Goal: Task Accomplishment & Management: Manage account settings

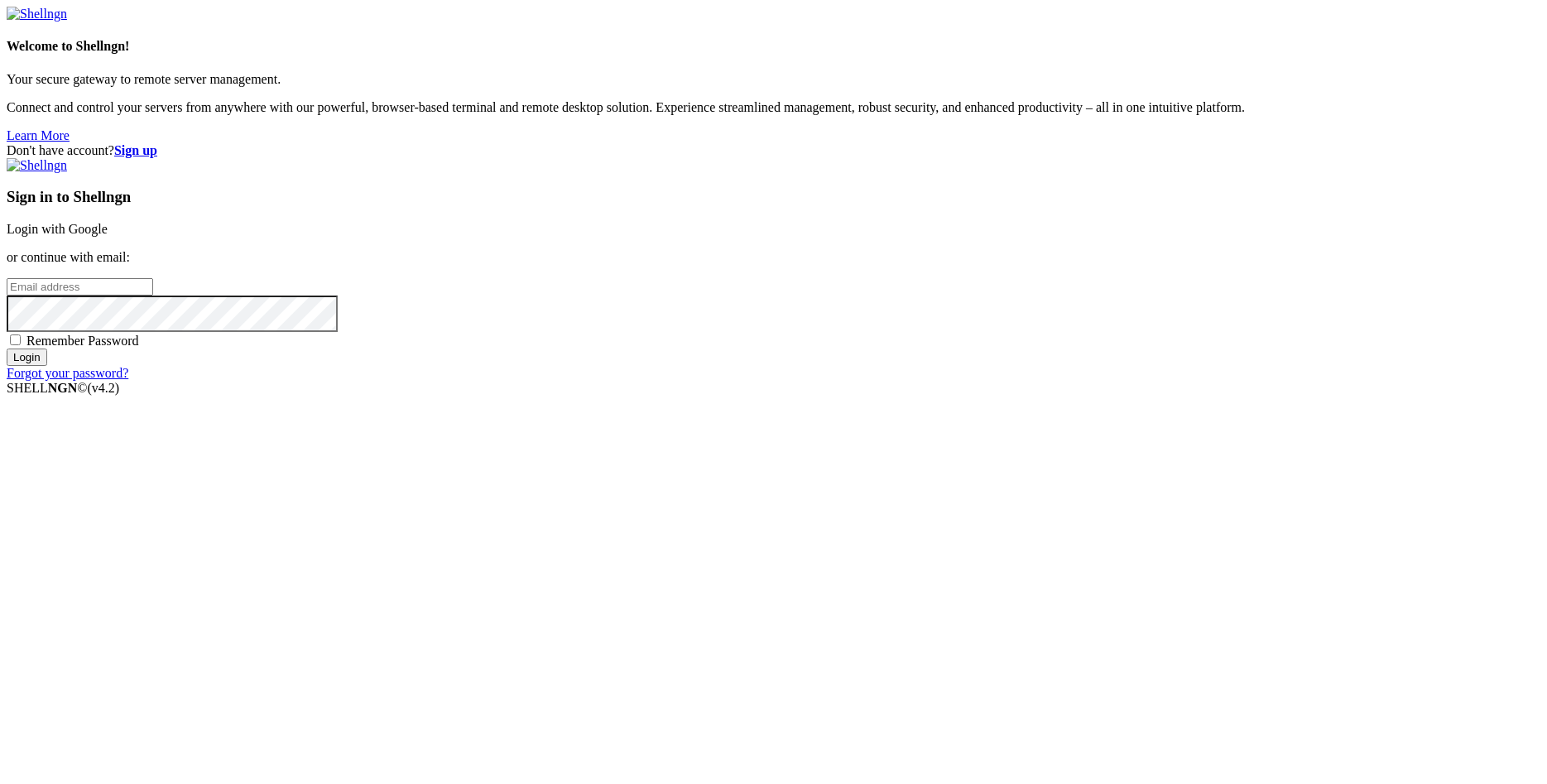
click at [748, 373] on div "Don't have account? Sign up Sign in to Shellngn Login with Google or continue w…" at bounding box center [774, 262] width 1535 height 238
click at [108, 236] on link "Login with Google" at bounding box center [57, 229] width 101 height 14
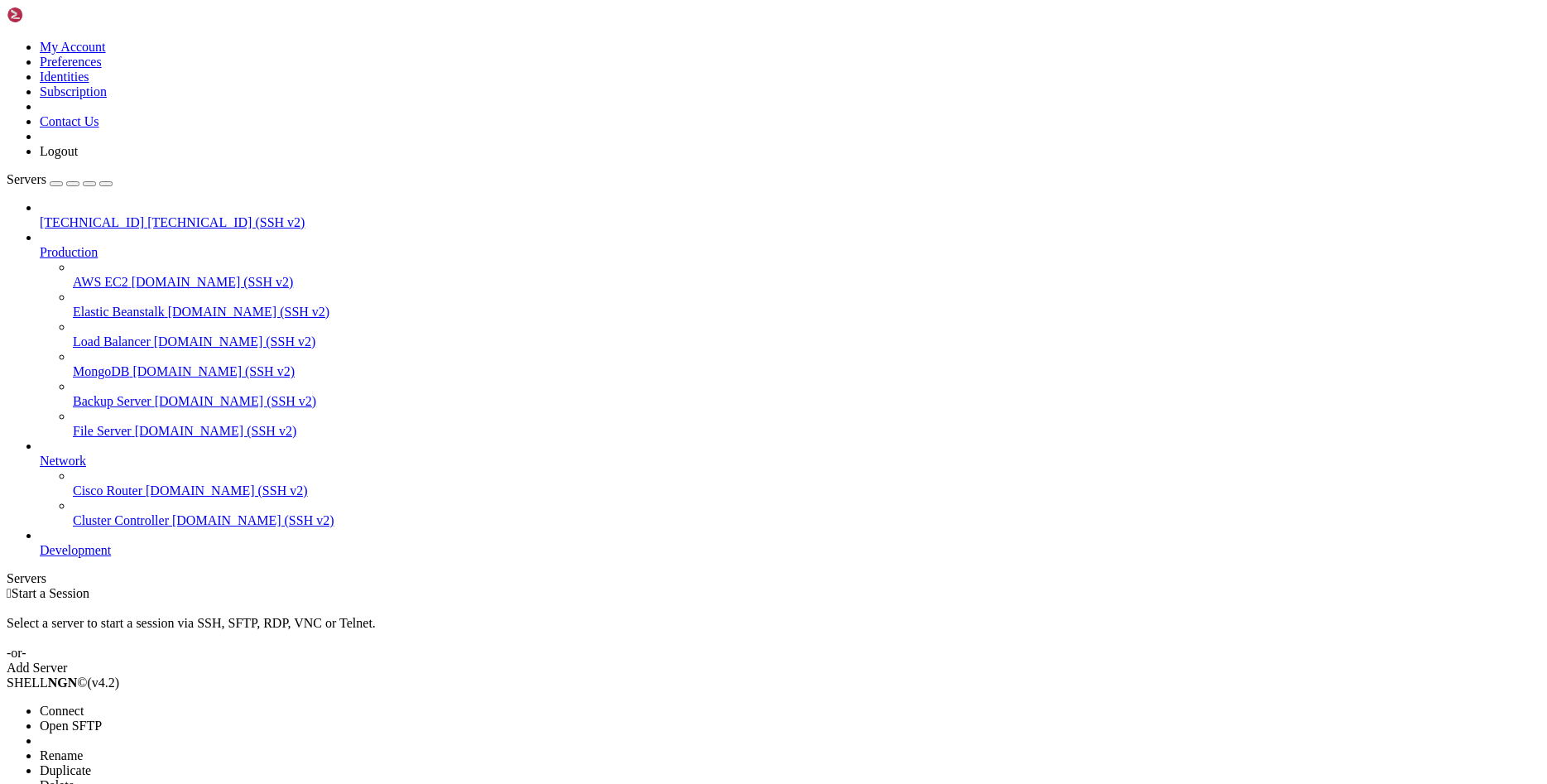
click at [75, 778] on span "Delete" at bounding box center [57, 785] width 34 height 14
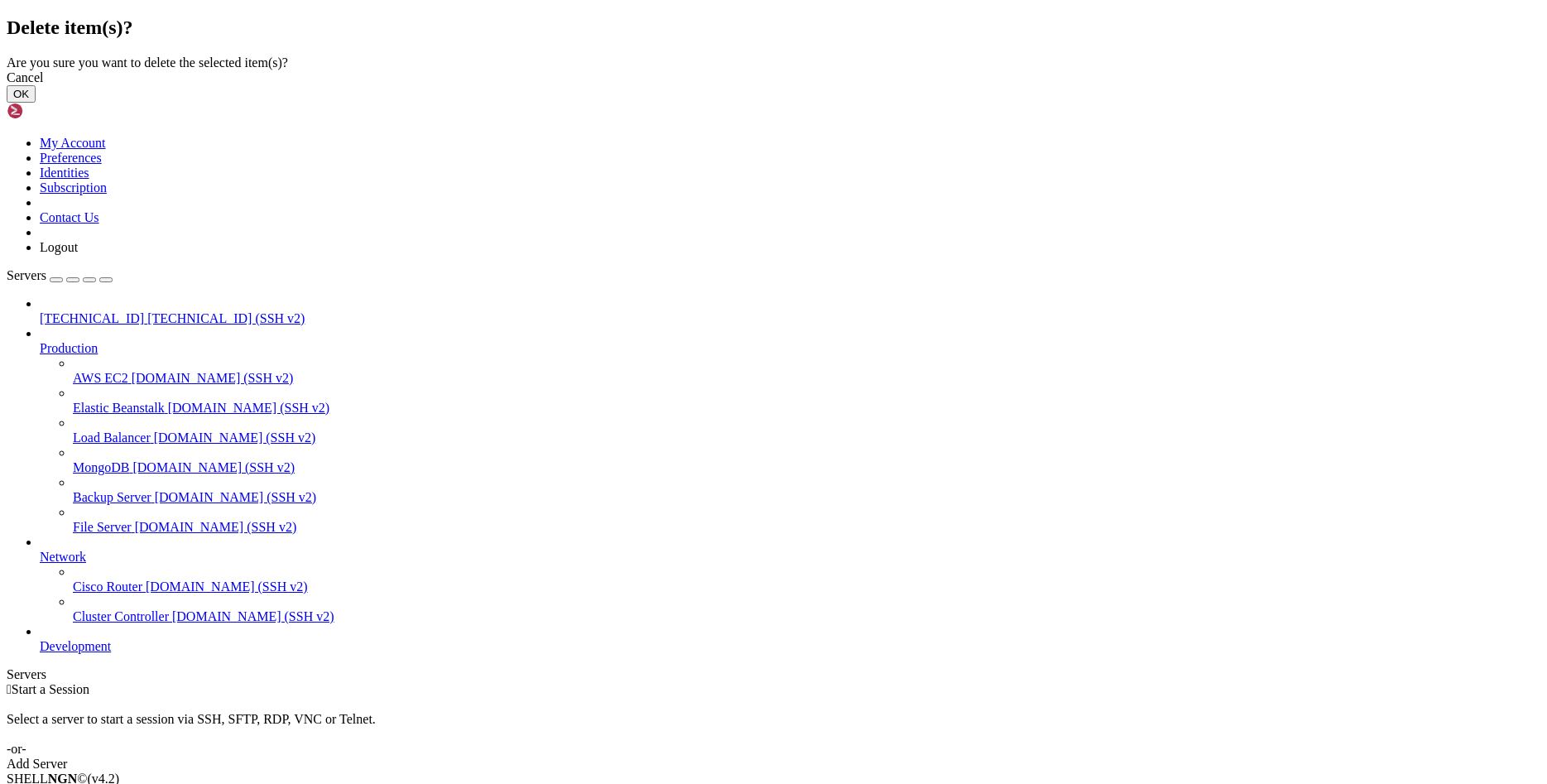
click at [35, 102] on button "OK" at bounding box center [21, 94] width 29 height 17
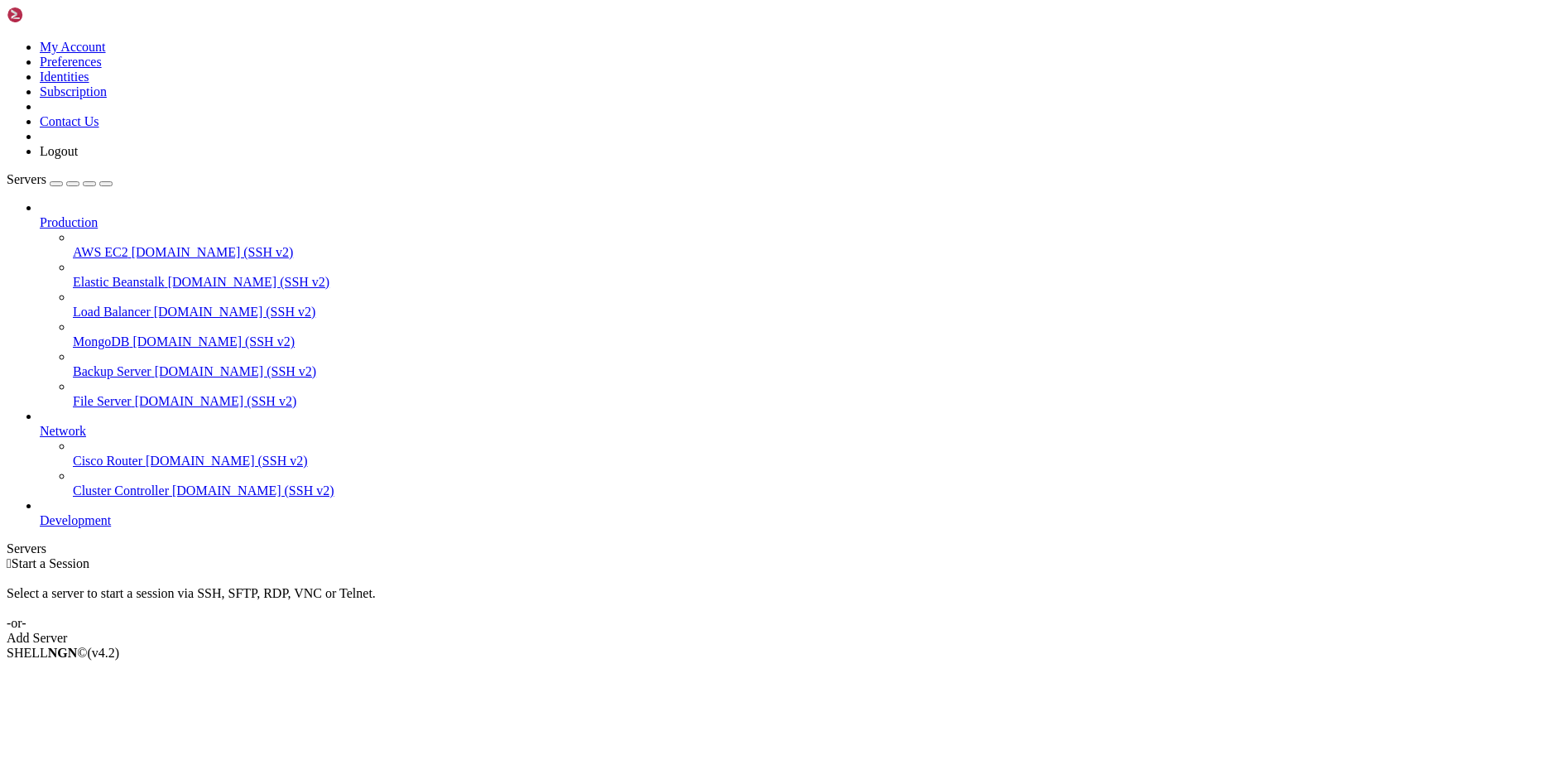
click at [868, 631] on link "Add Server" at bounding box center [774, 639] width 1535 height 15
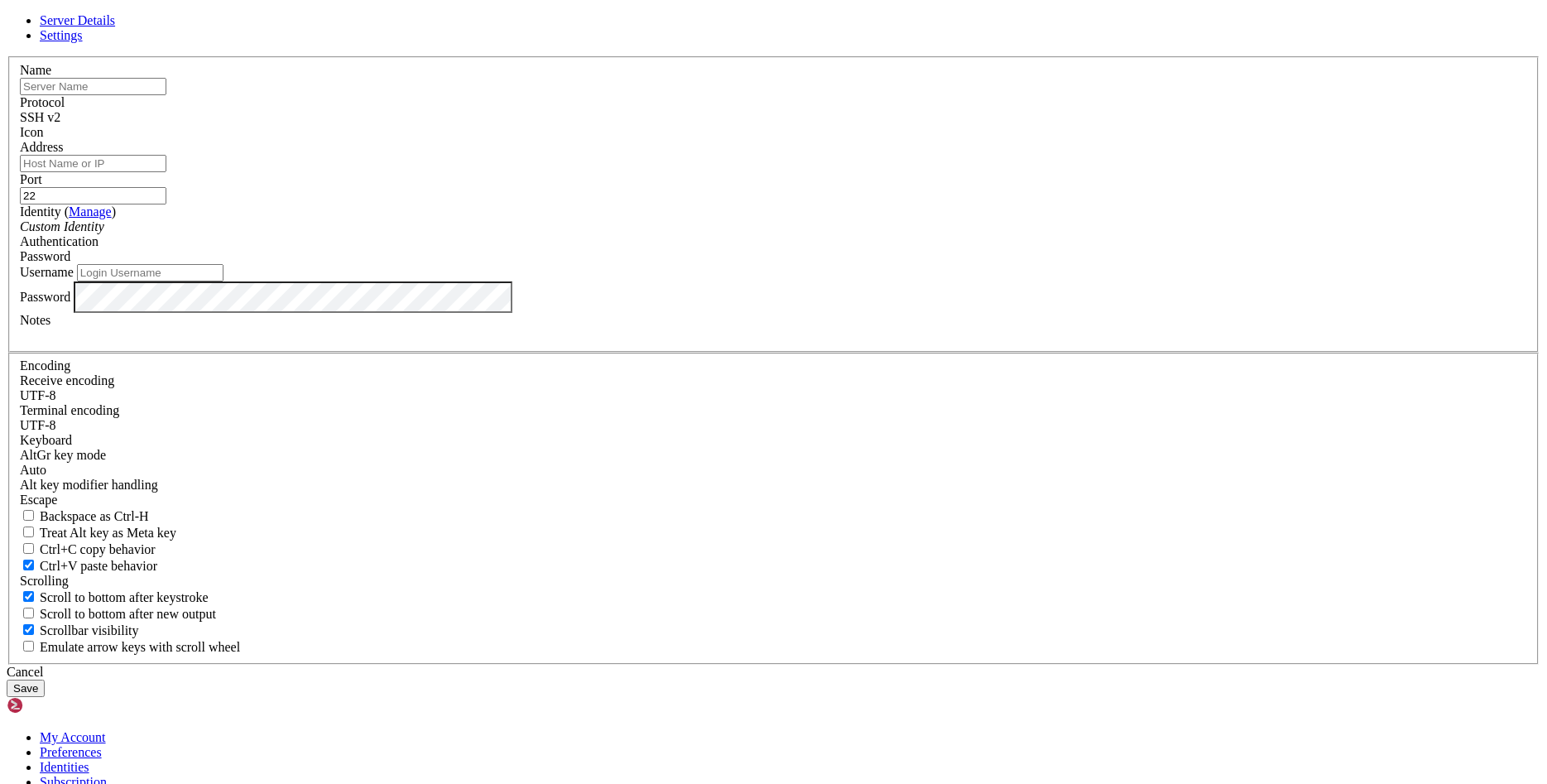
click at [166, 96] on input "text" at bounding box center [93, 86] width 146 height 17
type input "[TECHNICAL_ID]"
click at [166, 172] on input "Address" at bounding box center [93, 163] width 146 height 17
paste input "[TECHNICAL_ID]"
type input "[TECHNICAL_ID]"
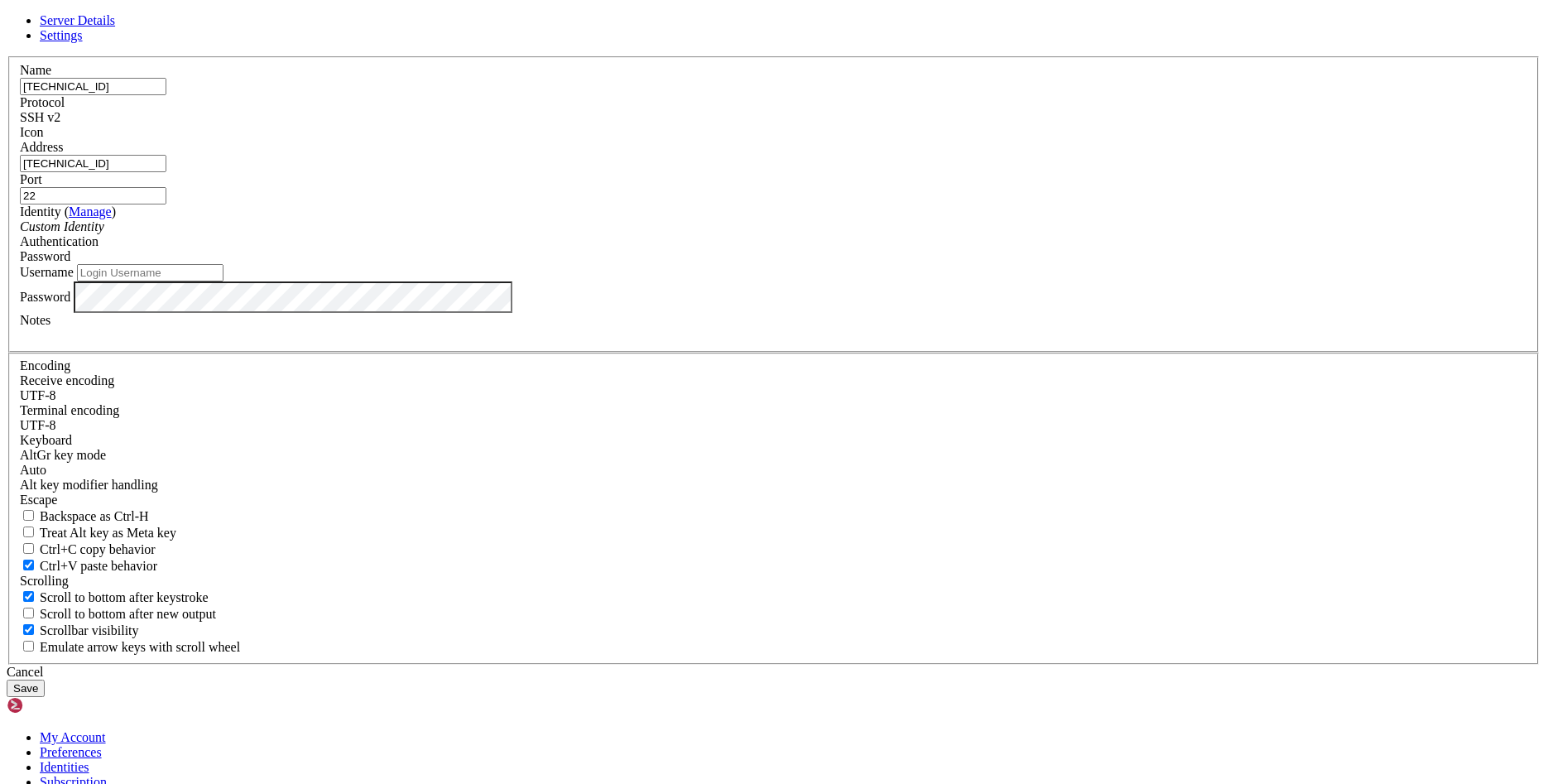
click at [224, 281] on input "Username" at bounding box center [150, 272] width 146 height 17
type input "root"
click at [651, 342] on div at bounding box center [774, 336] width 1508 height 15
click at [45, 680] on button "Save" at bounding box center [26, 688] width 38 height 17
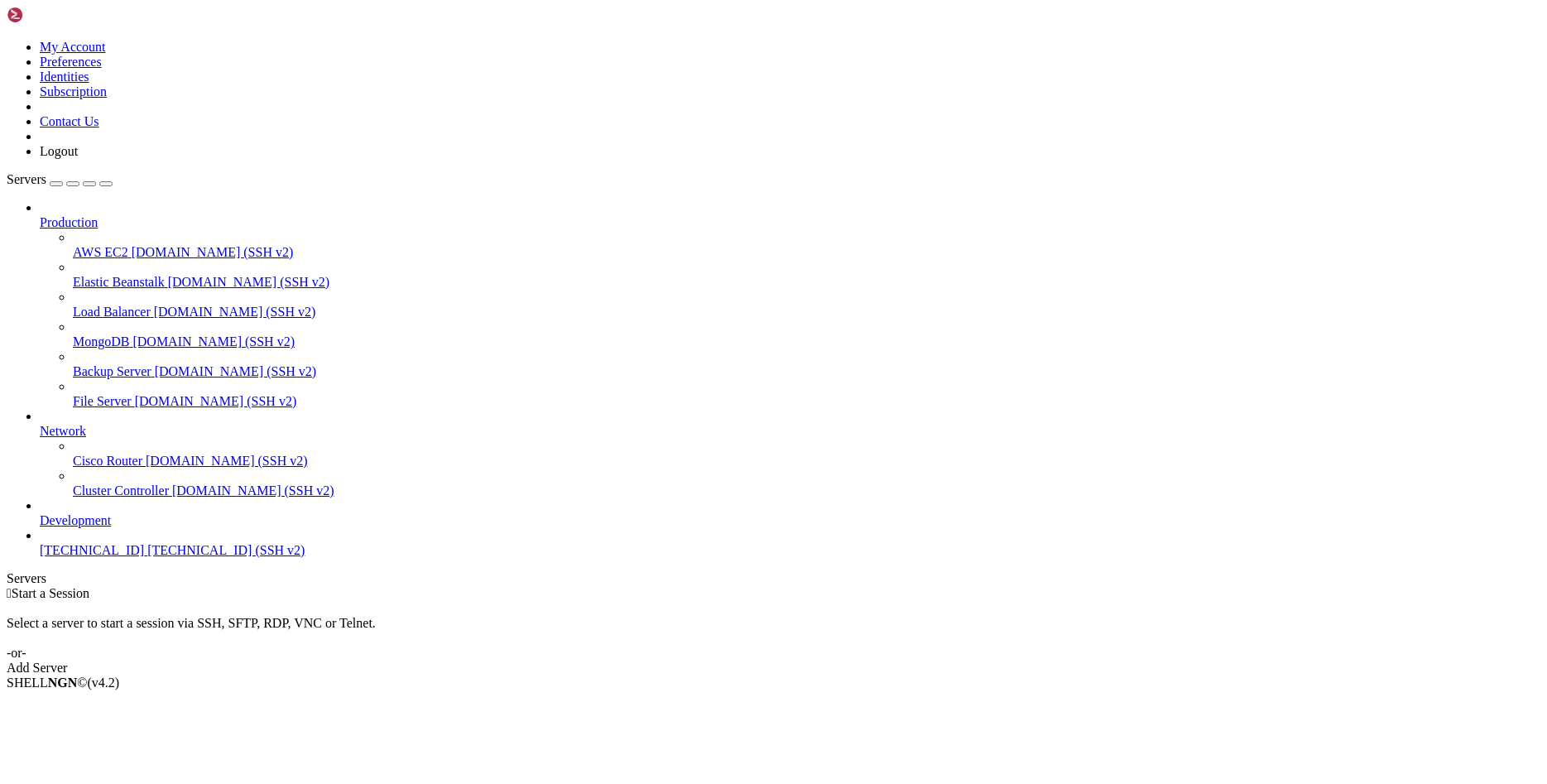
click at [119, 557] on span "[TECHNICAL_ID]" at bounding box center [92, 550] width 104 height 14
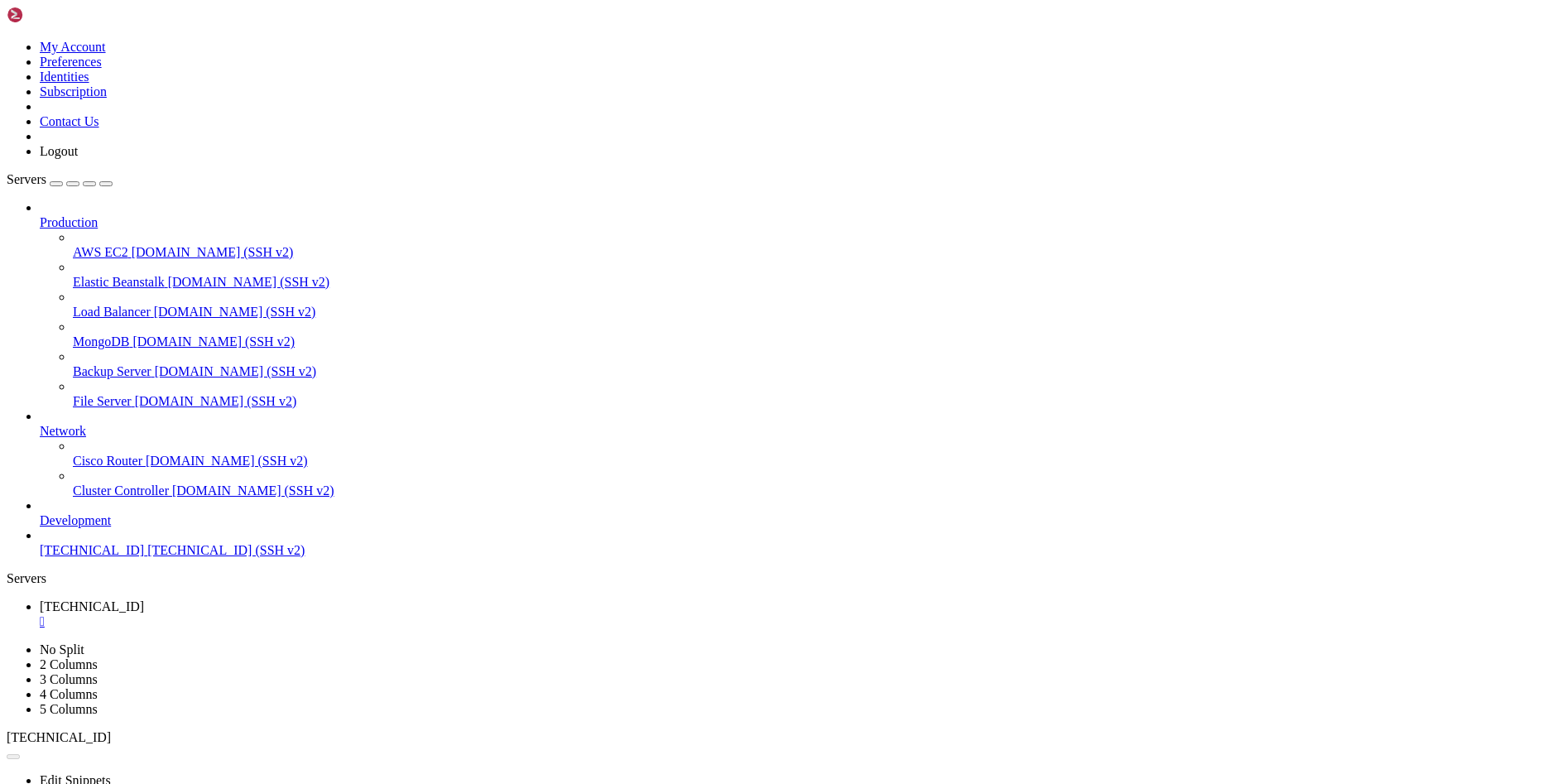
click at [318, 615] on div "" at bounding box center [791, 622] width 1501 height 15
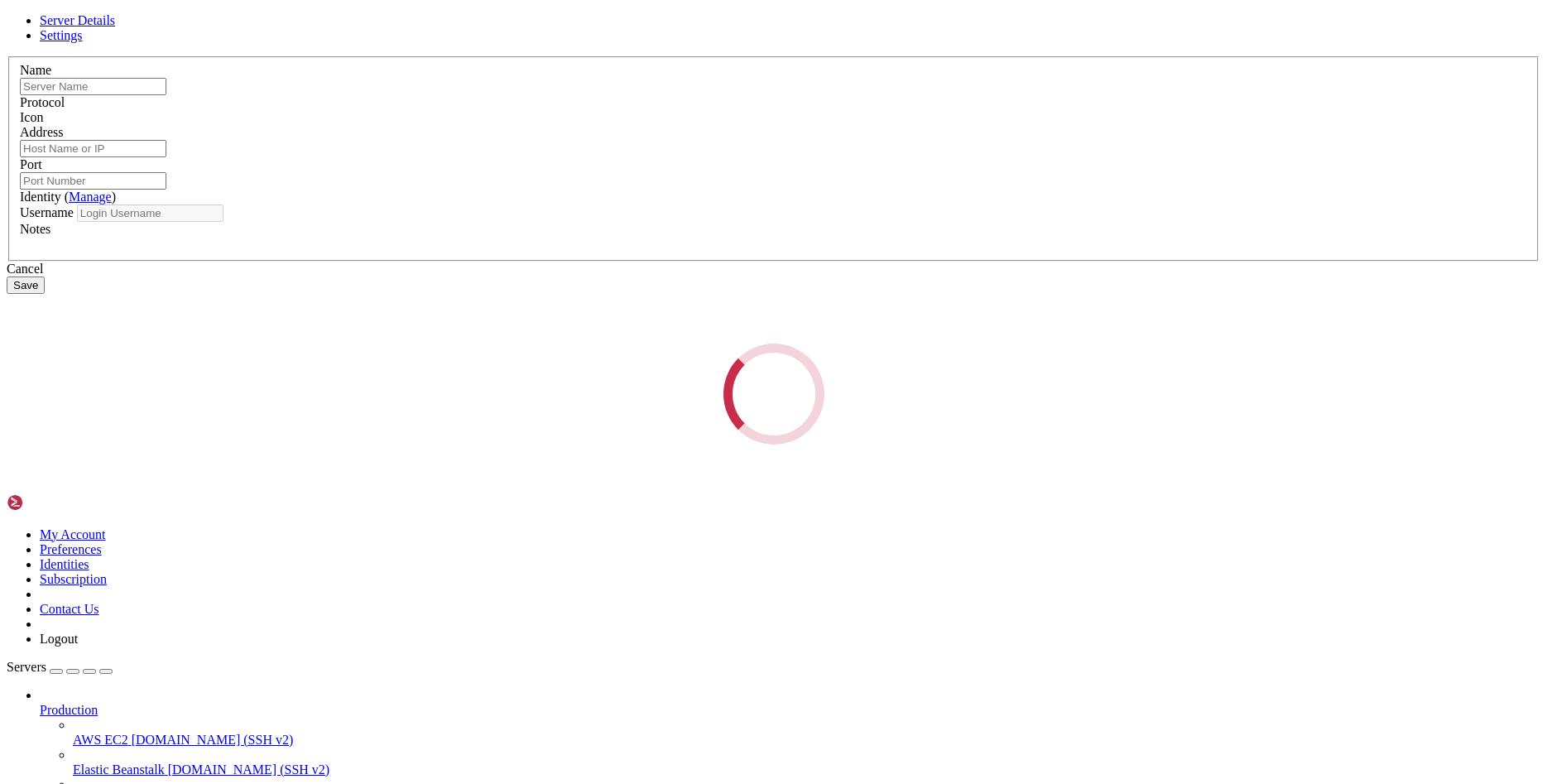
type input "[TECHNICAL_ID]"
type input "22"
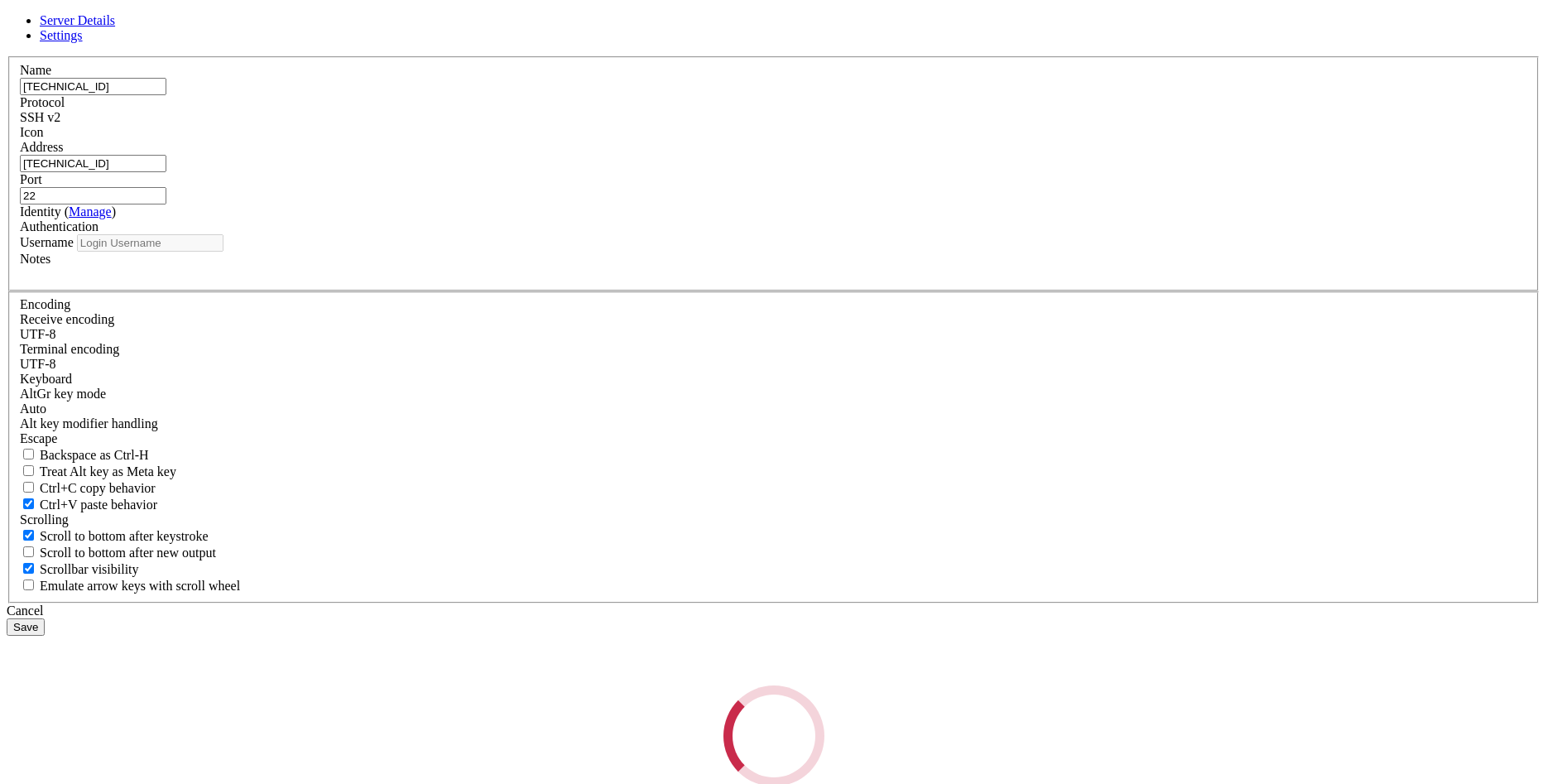
type input "root"
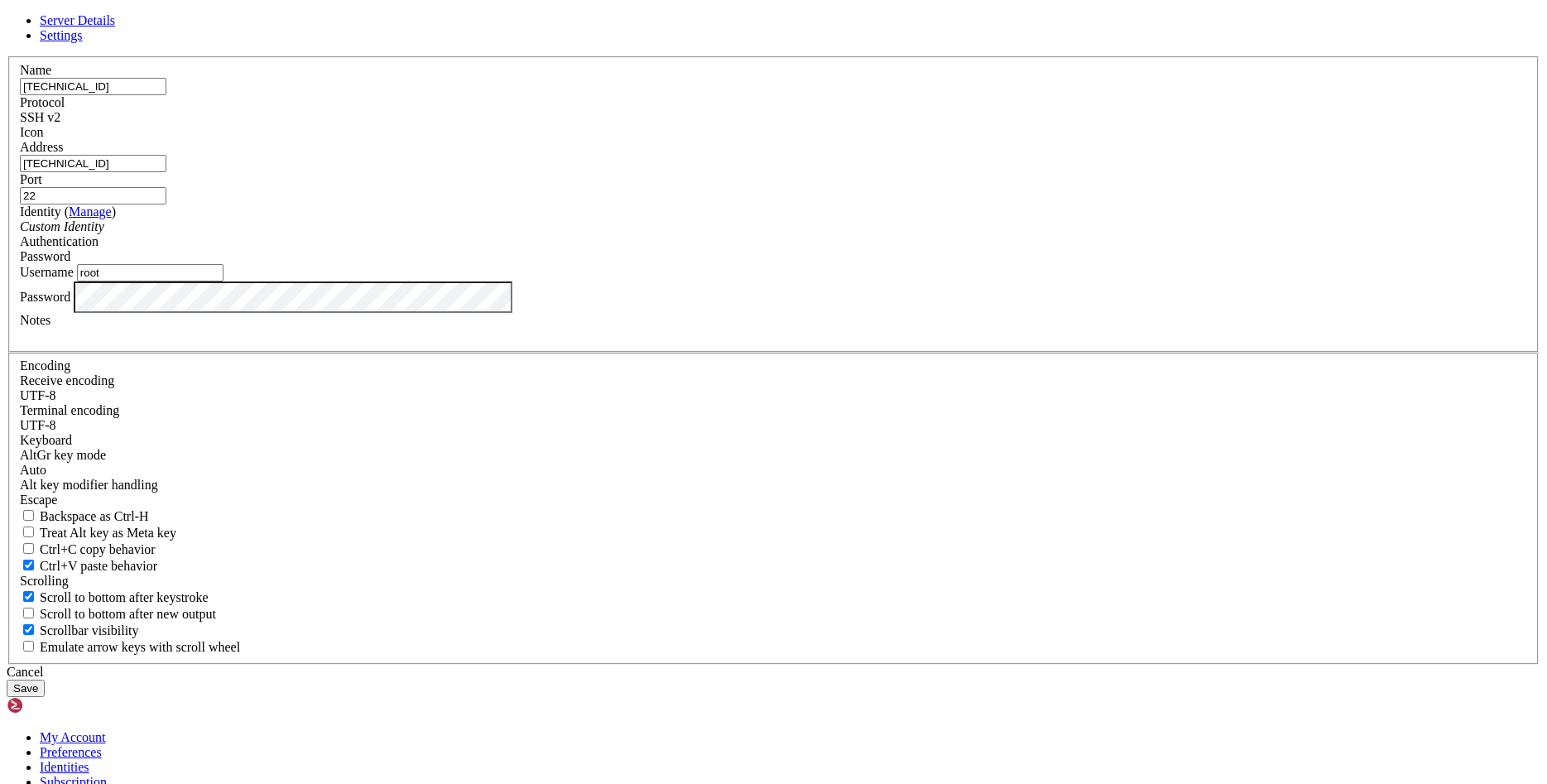
drag, startPoint x: 837, startPoint y: 297, endPoint x: 797, endPoint y: 292, distance: 40.3
click at [166, 205] on input "22" at bounding box center [93, 196] width 146 height 17
click at [45, 680] on button "Save" at bounding box center [26, 688] width 38 height 17
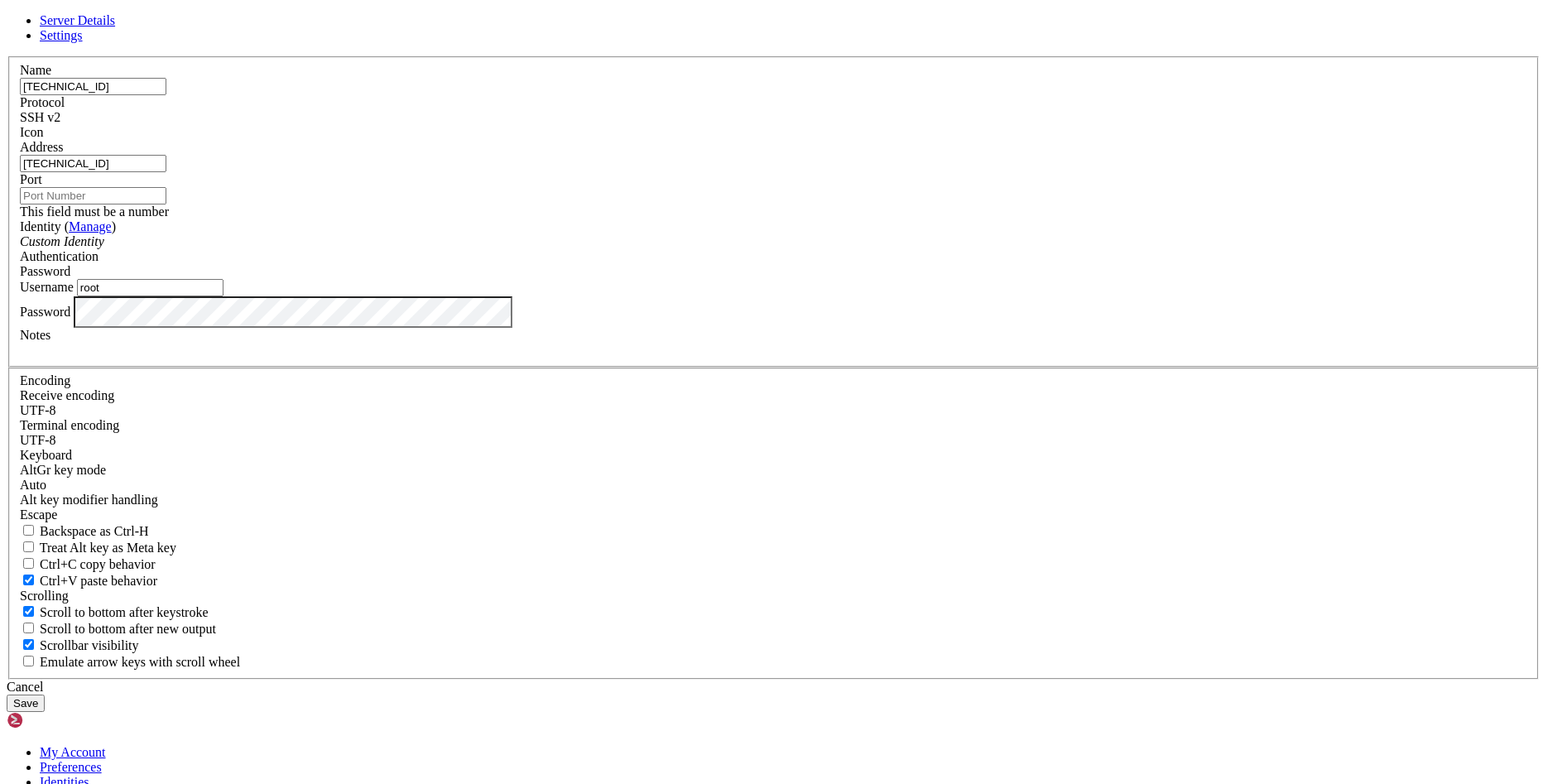
click at [45, 695] on button "Save" at bounding box center [26, 704] width 38 height 17
click at [7, 56] on link at bounding box center [7, 56] width 0 height 0
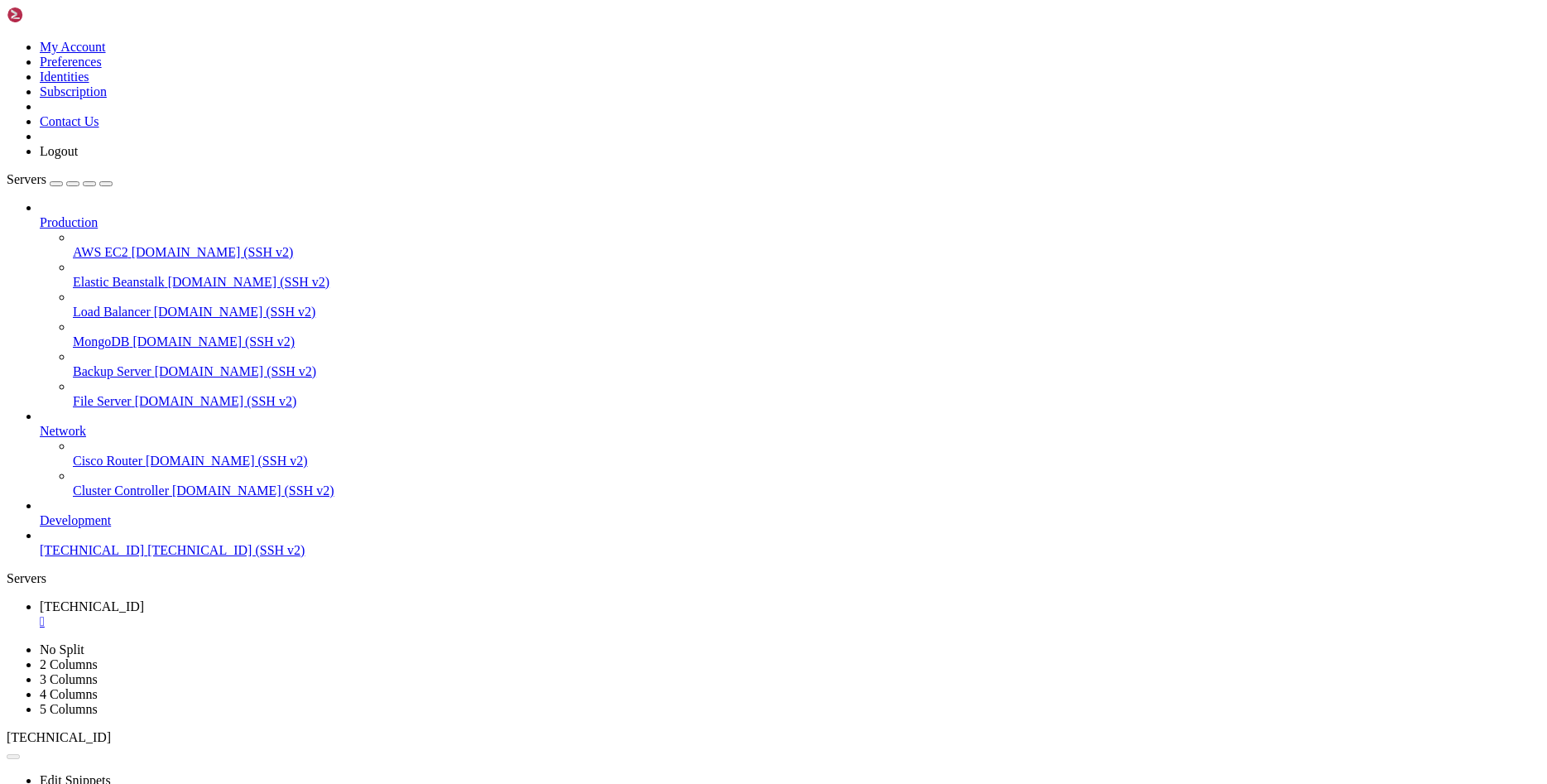
click at [320, 615] on div "" at bounding box center [791, 622] width 1501 height 15
click at [91, 557] on span "[TECHNICAL_ID]" at bounding box center [92, 550] width 104 height 14
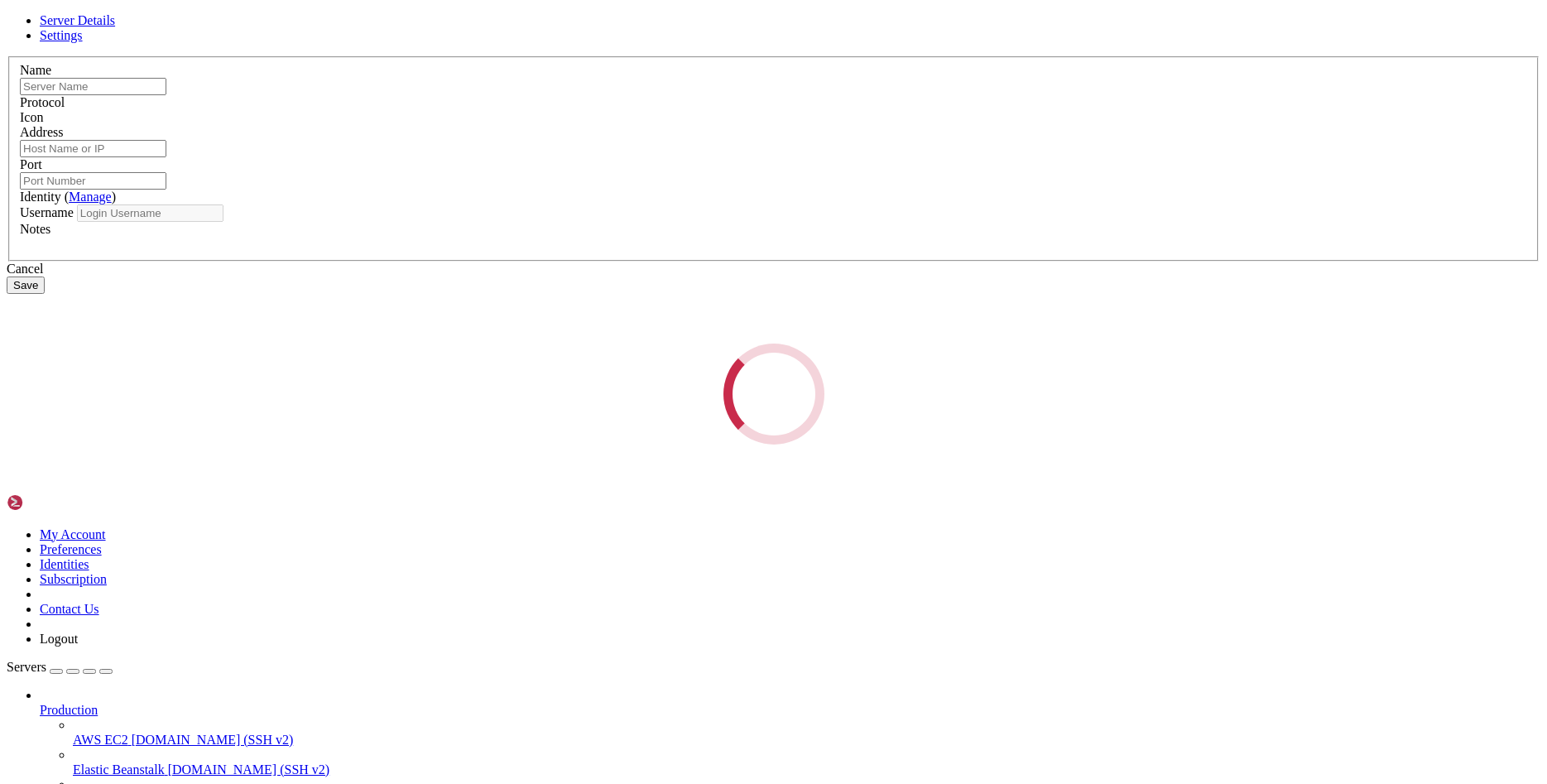
type input "[TECHNICAL_ID]"
type input "22"
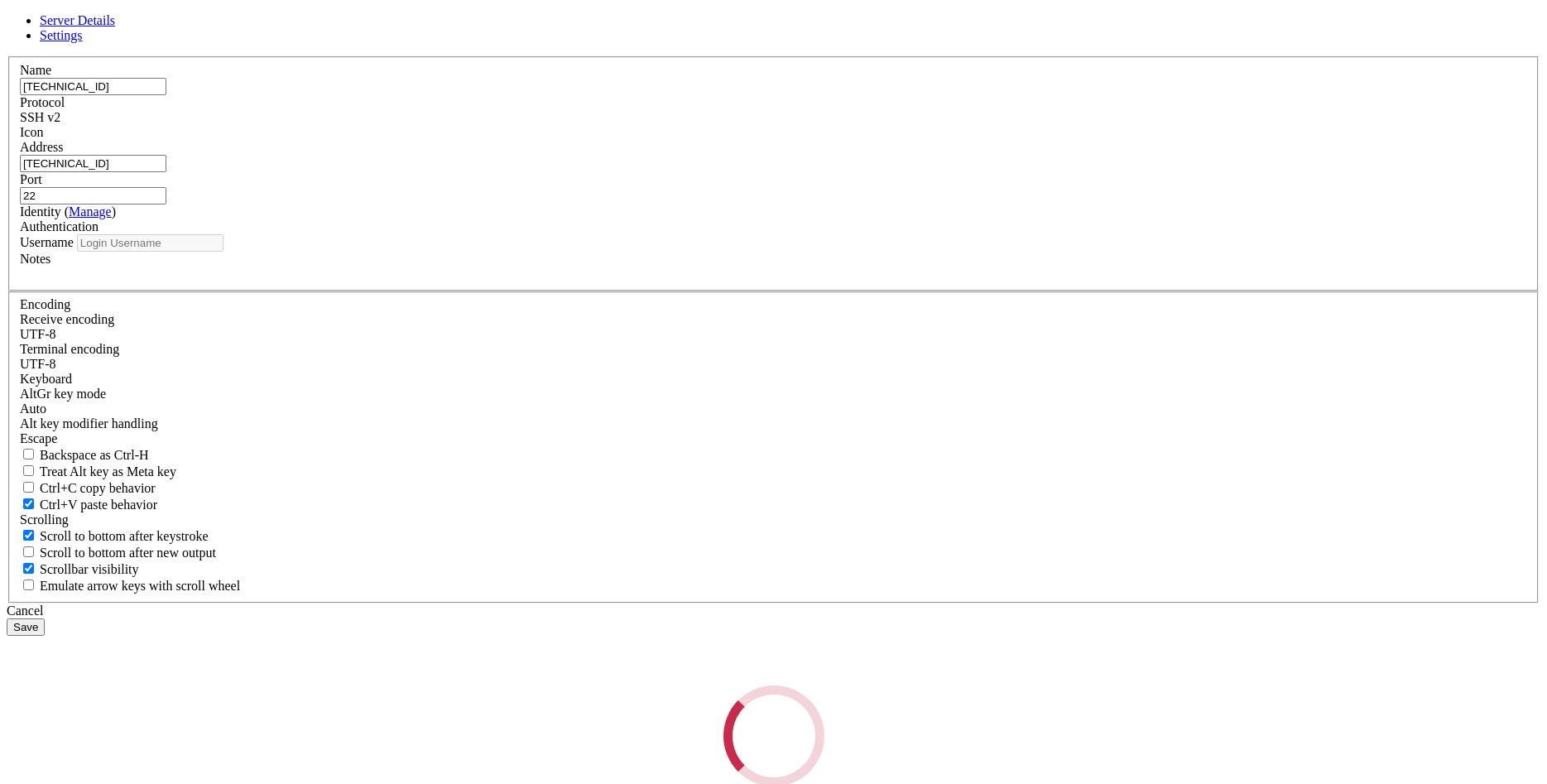
type input "root"
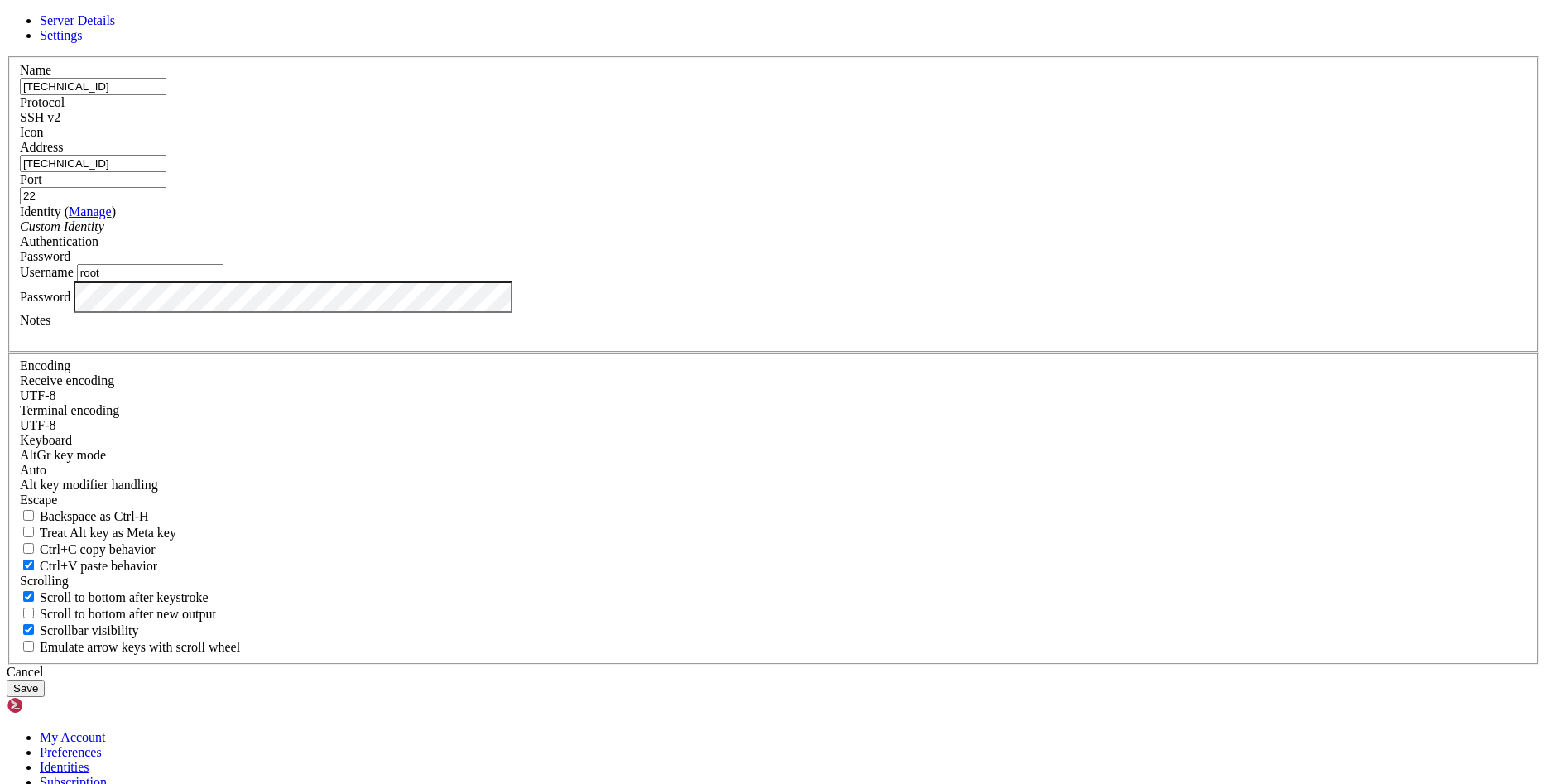
click at [730, 234] on div "Custom Identity" at bounding box center [774, 227] width 1508 height 15
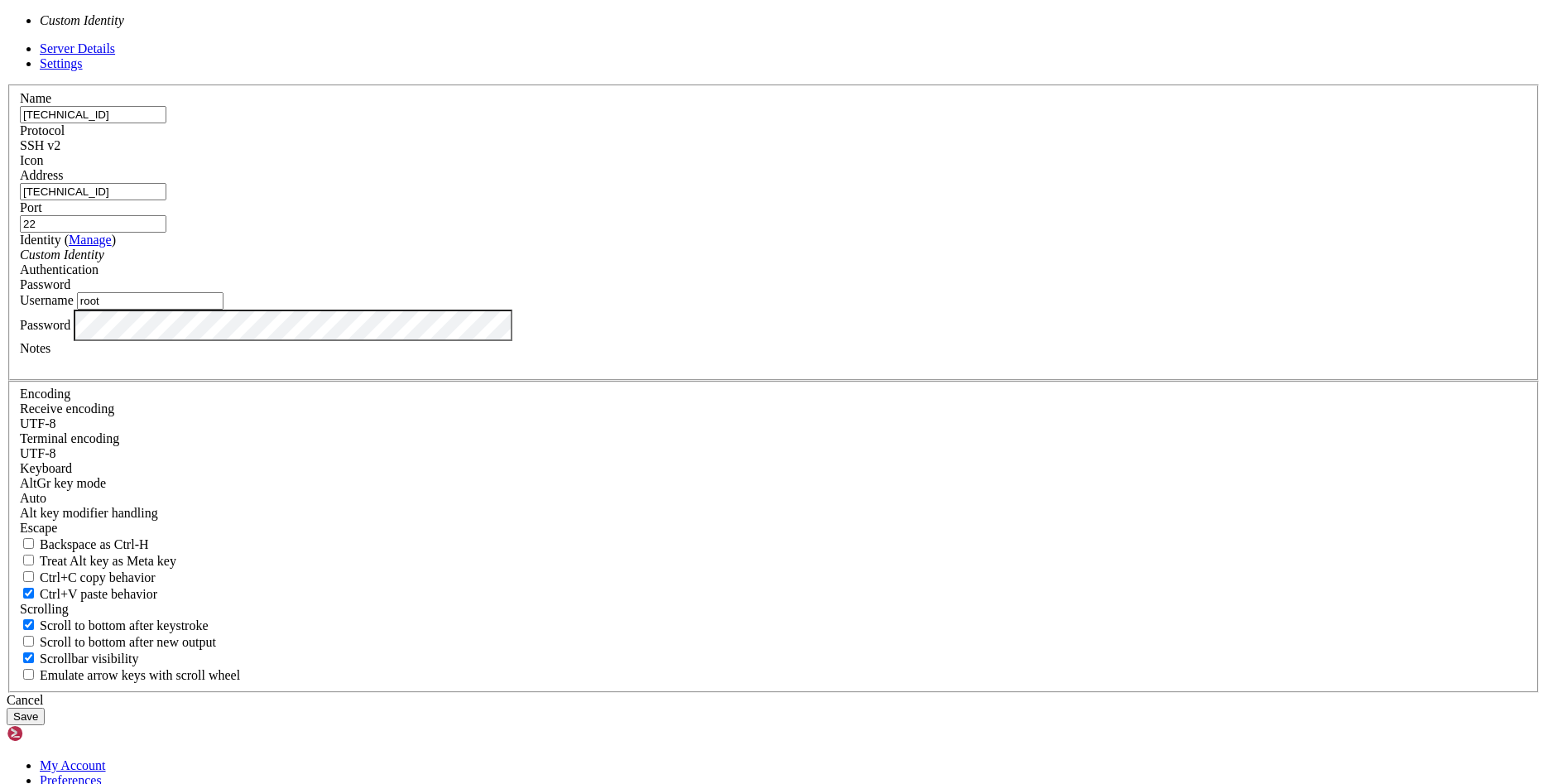
click at [730, 263] on div "Custom Identity" at bounding box center [774, 255] width 1508 height 15
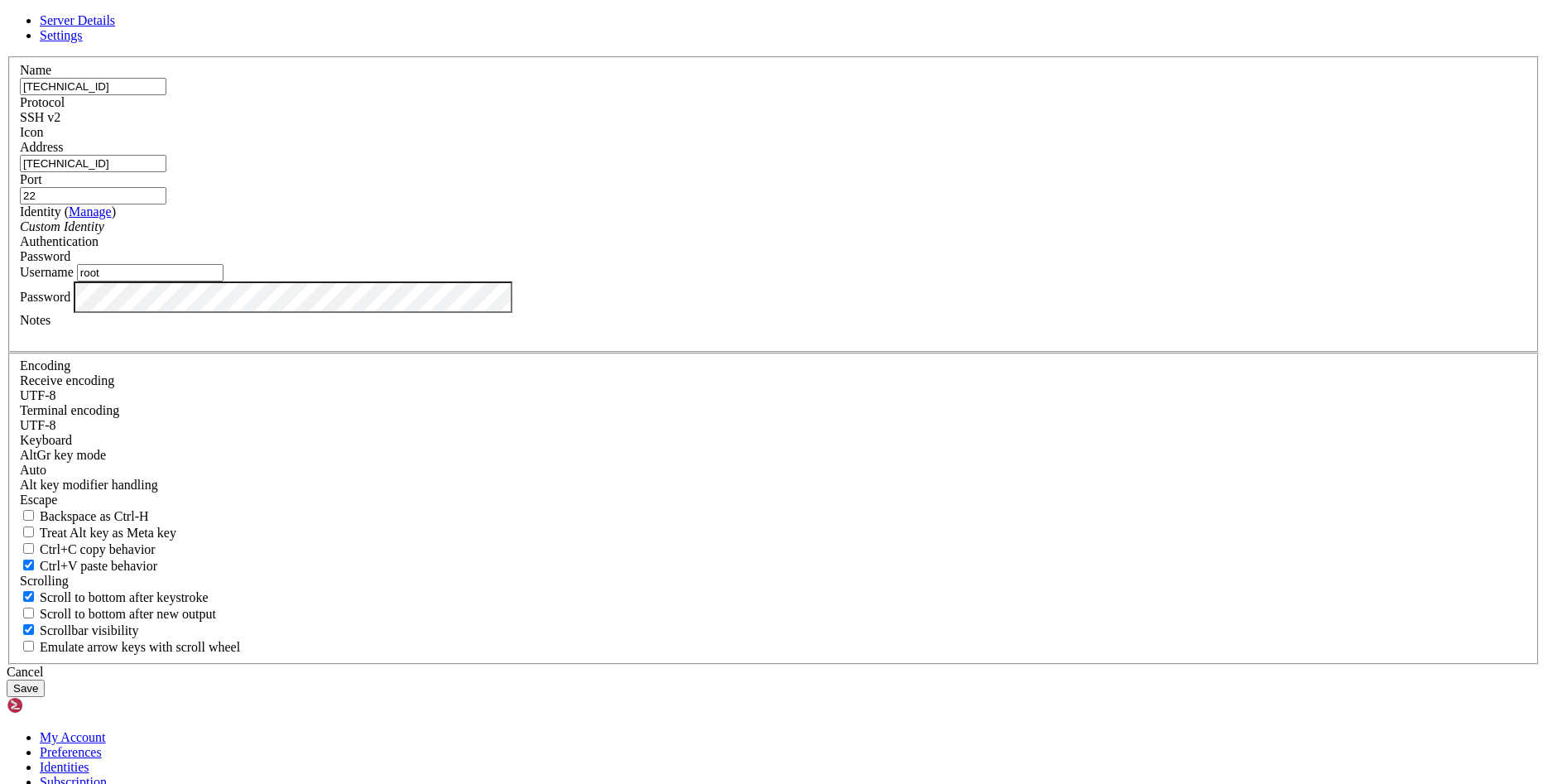
click at [7, 56] on icon at bounding box center [7, 56] width 0 height 0
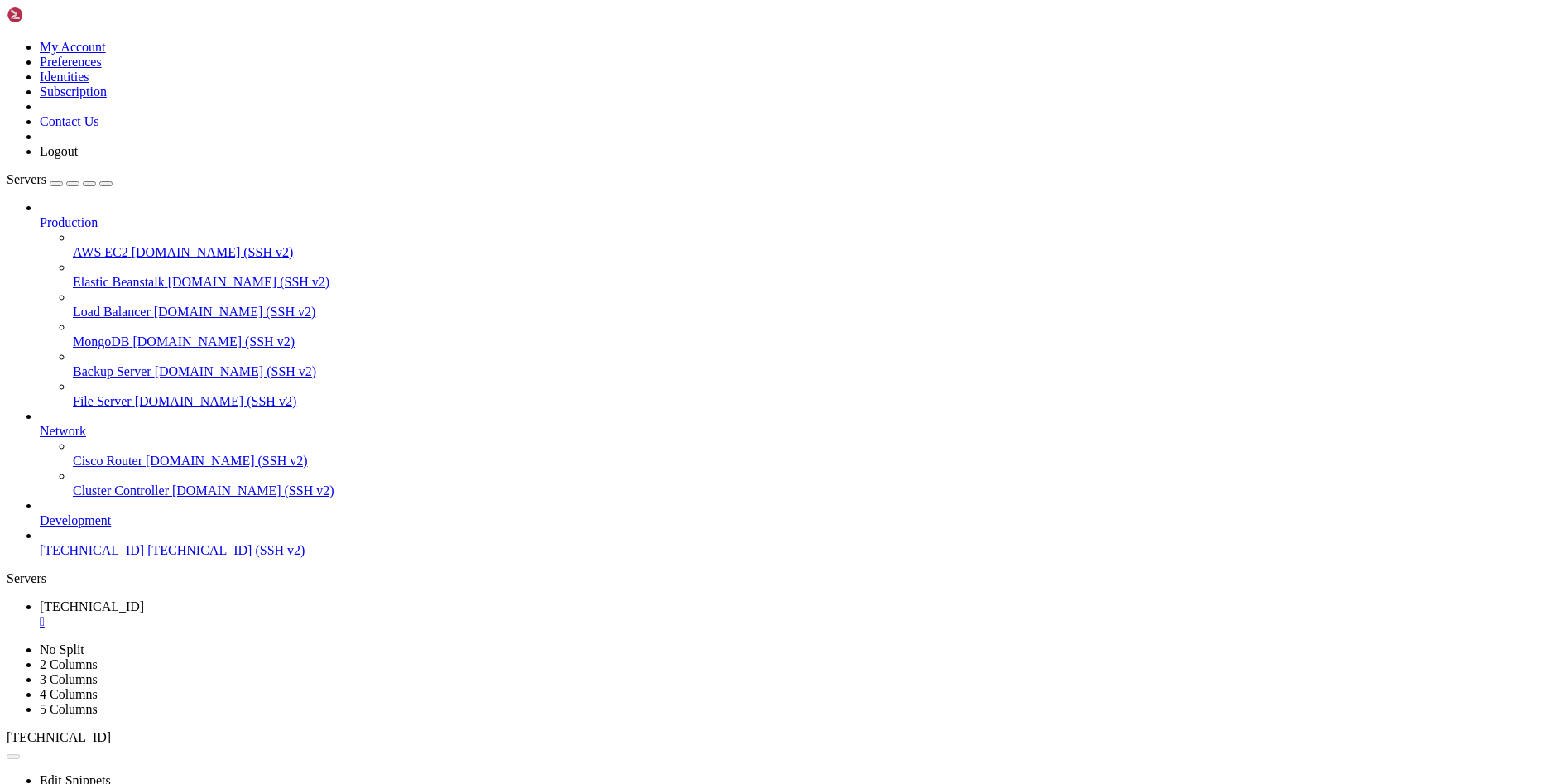
click at [98, 557] on span "[TECHNICAL_ID]" at bounding box center [92, 550] width 104 height 14
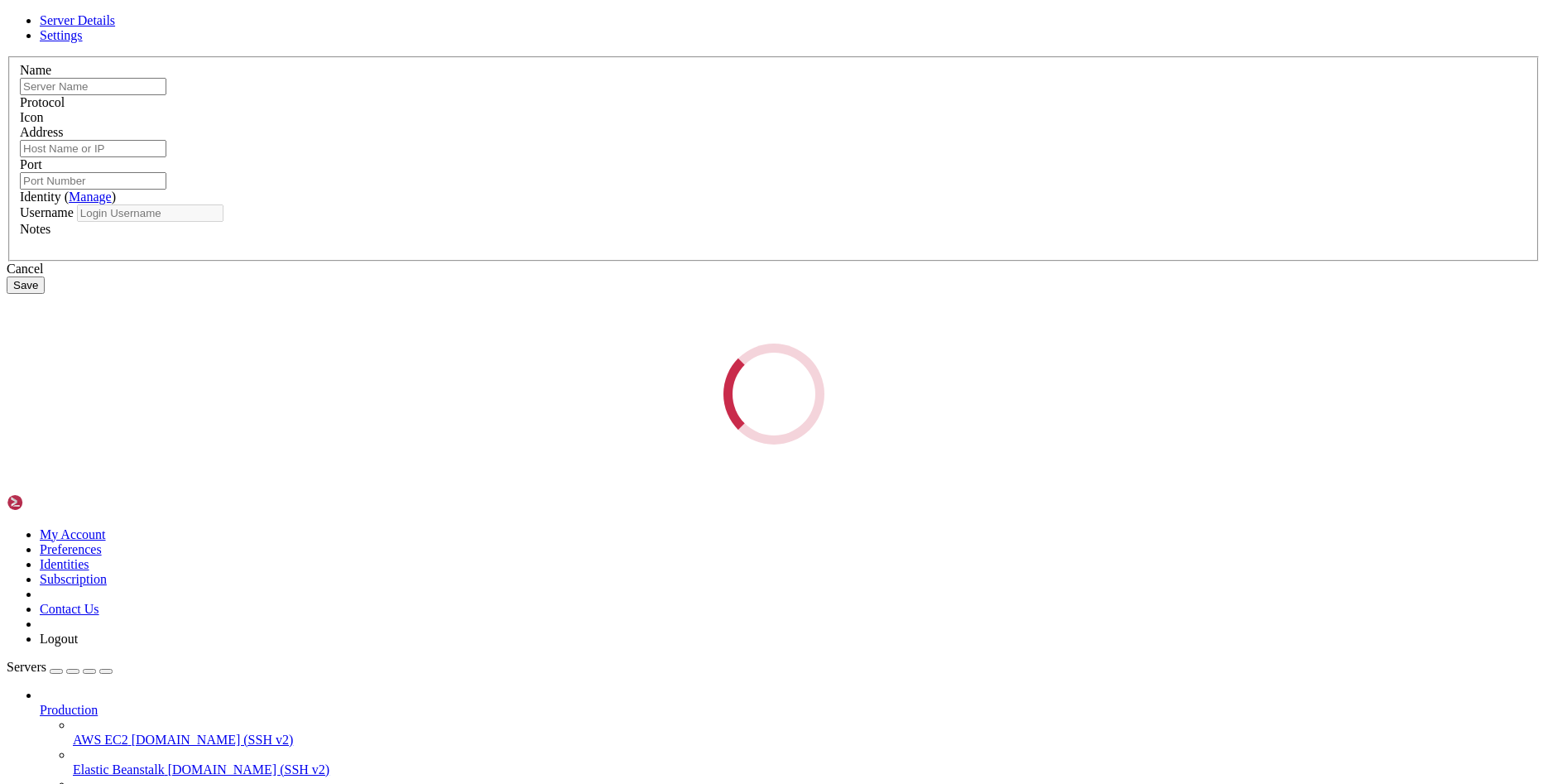
type input "[TECHNICAL_ID]"
type input "22"
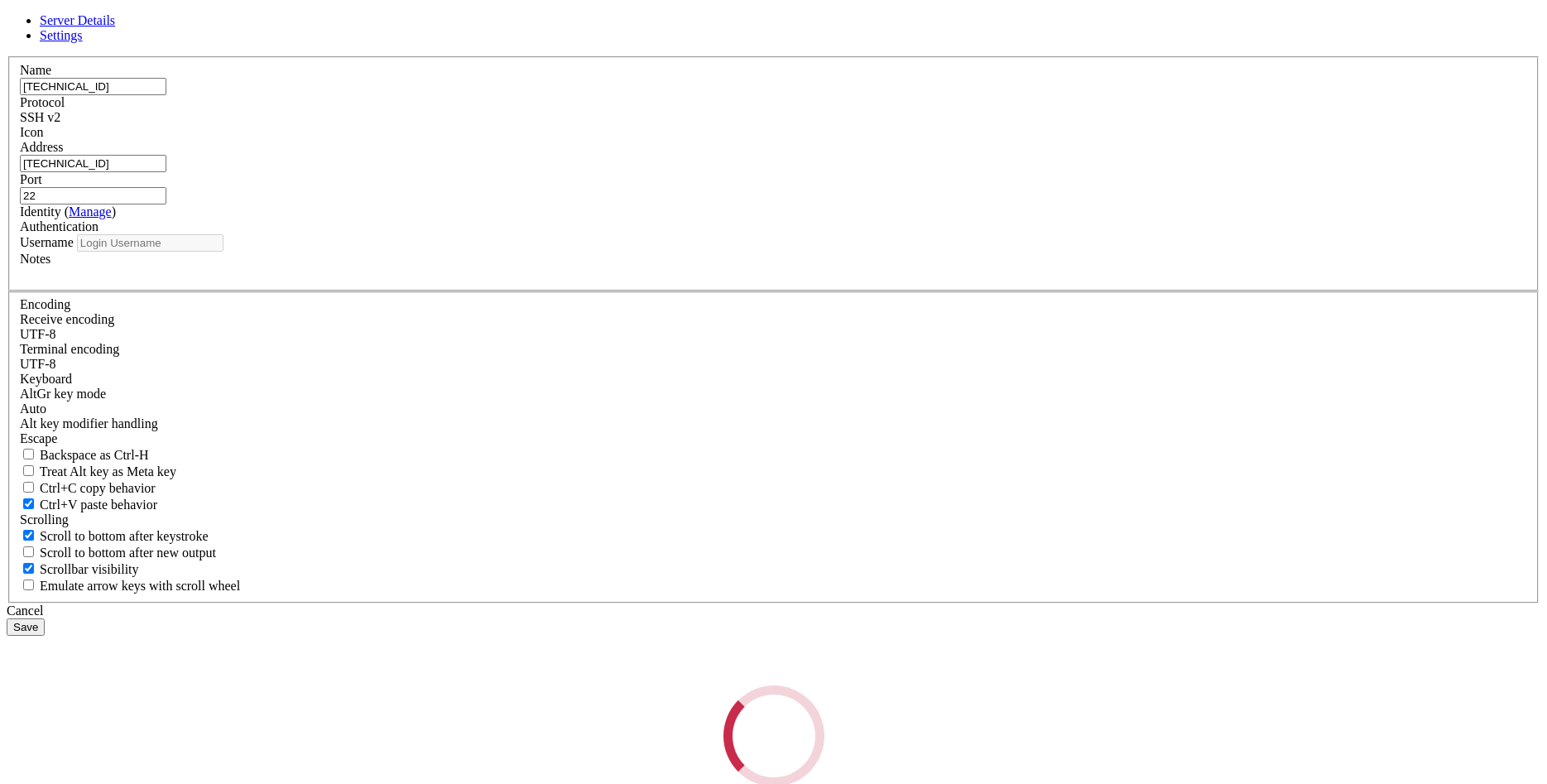
type input "root"
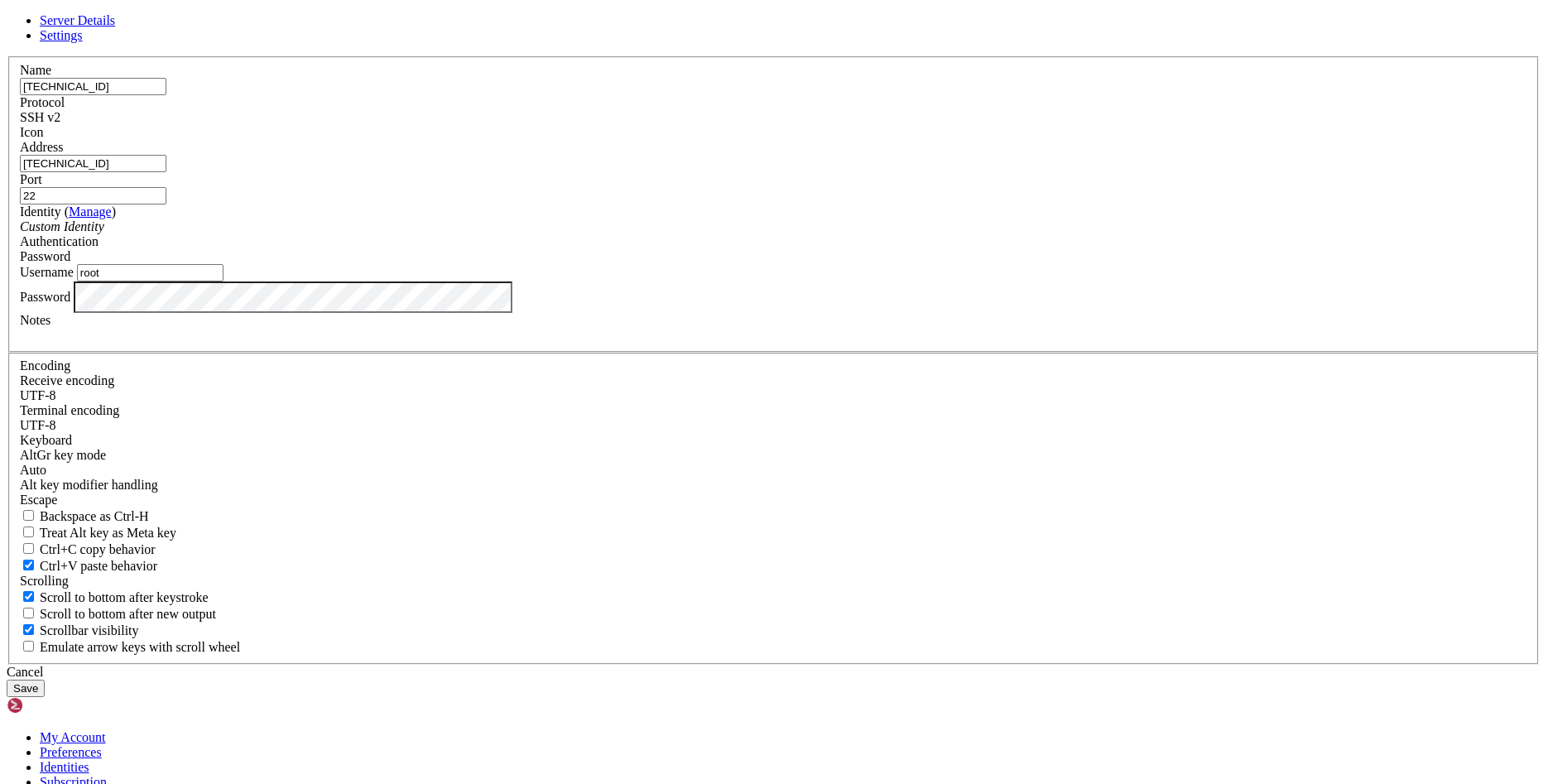
drag, startPoint x: 631, startPoint y: 439, endPoint x: 510, endPoint y: 442, distance: 121.0
click at [584, 281] on div "Username root" at bounding box center [774, 272] width 1508 height 17
click at [45, 680] on button "Save" at bounding box center [26, 688] width 38 height 17
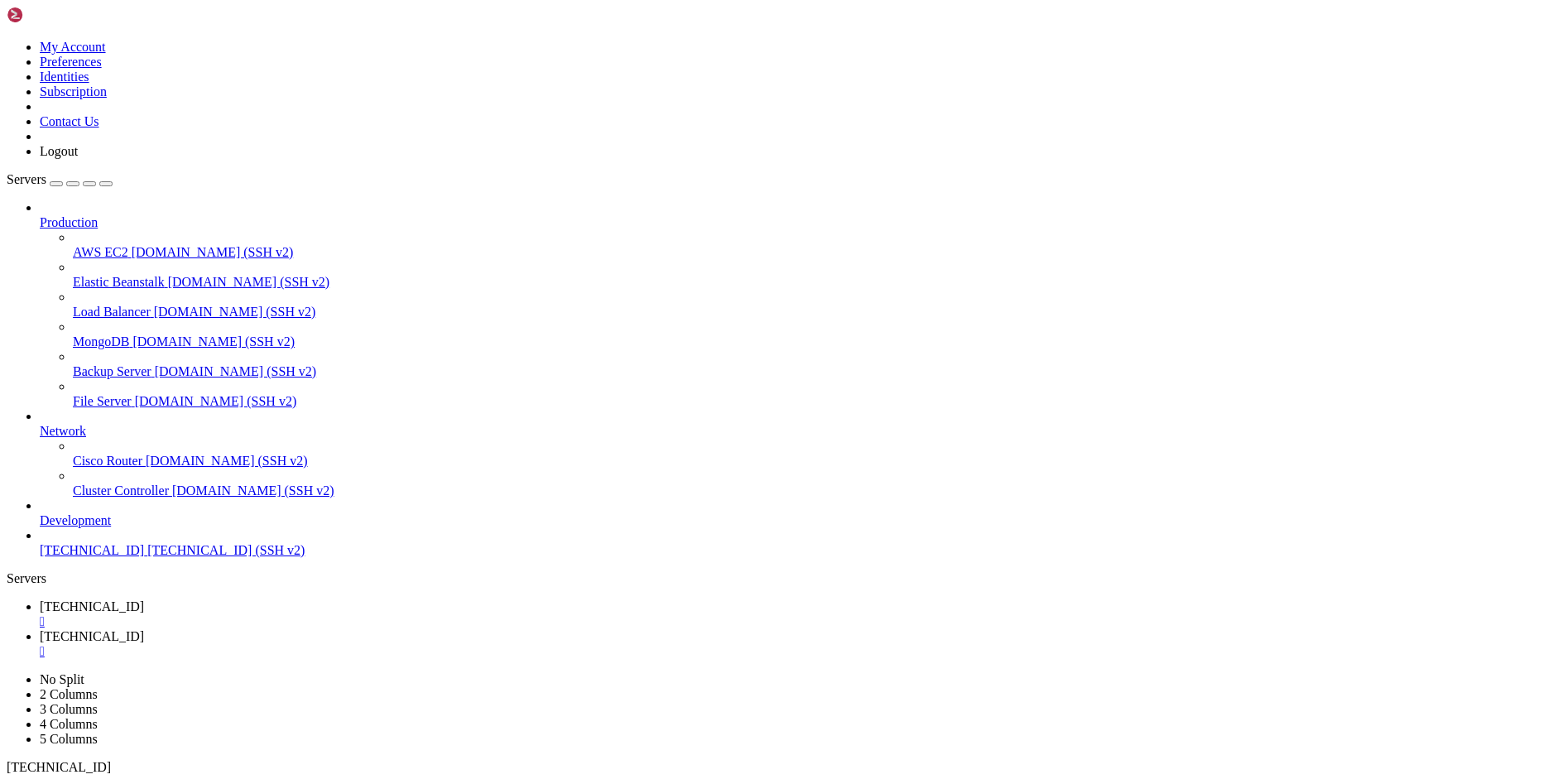
click at [95, 557] on span "[TECHNICAL_ID]" at bounding box center [92, 550] width 104 height 14
type input "[TECHNICAL_ID], [TECHNICAL_ID]"
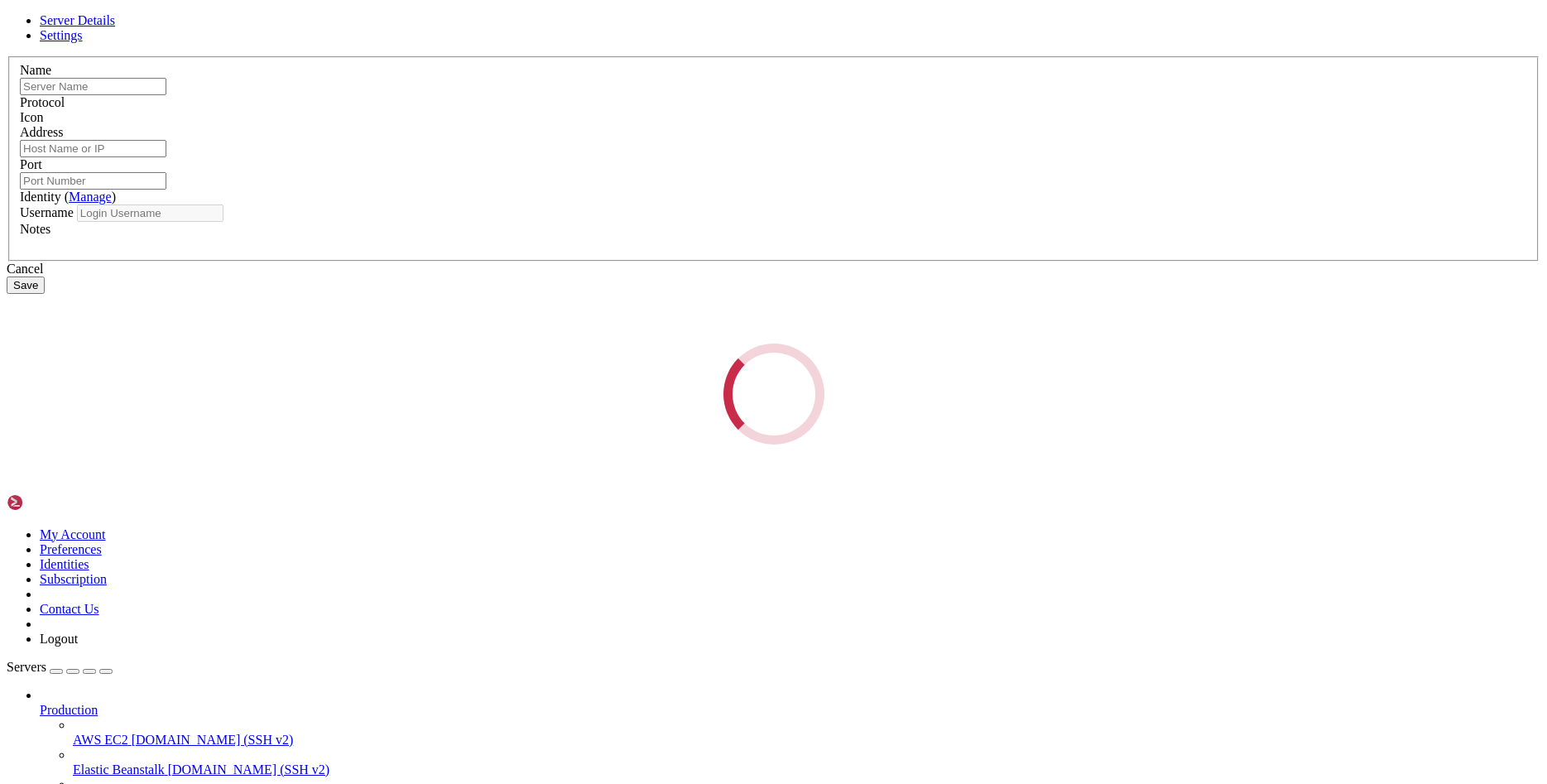
type input "[TECHNICAL_ID], [TECHNICAL_ID]"
type input "[TECHNICAL_ID]"
type input "22"
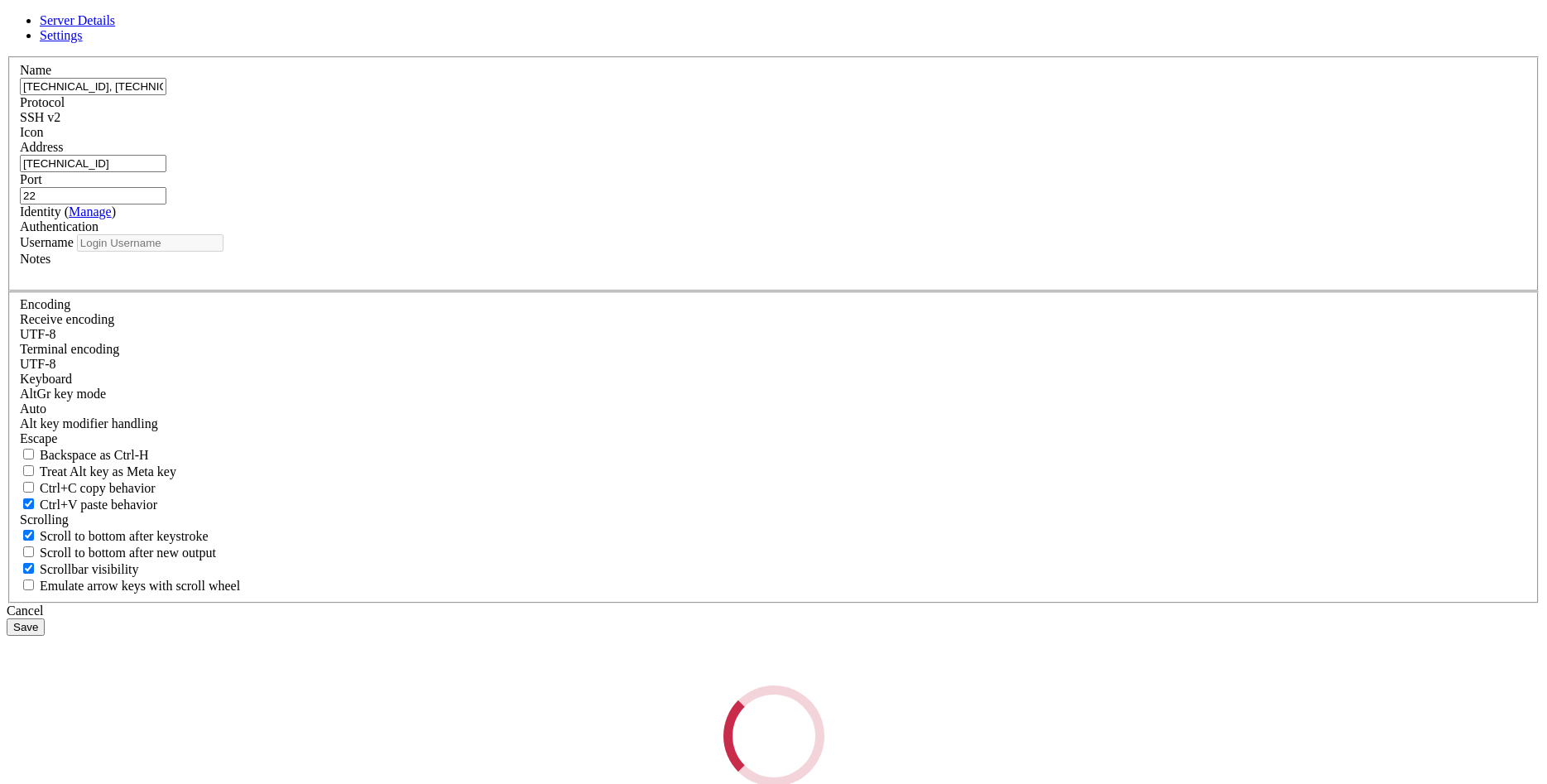
type input "root"
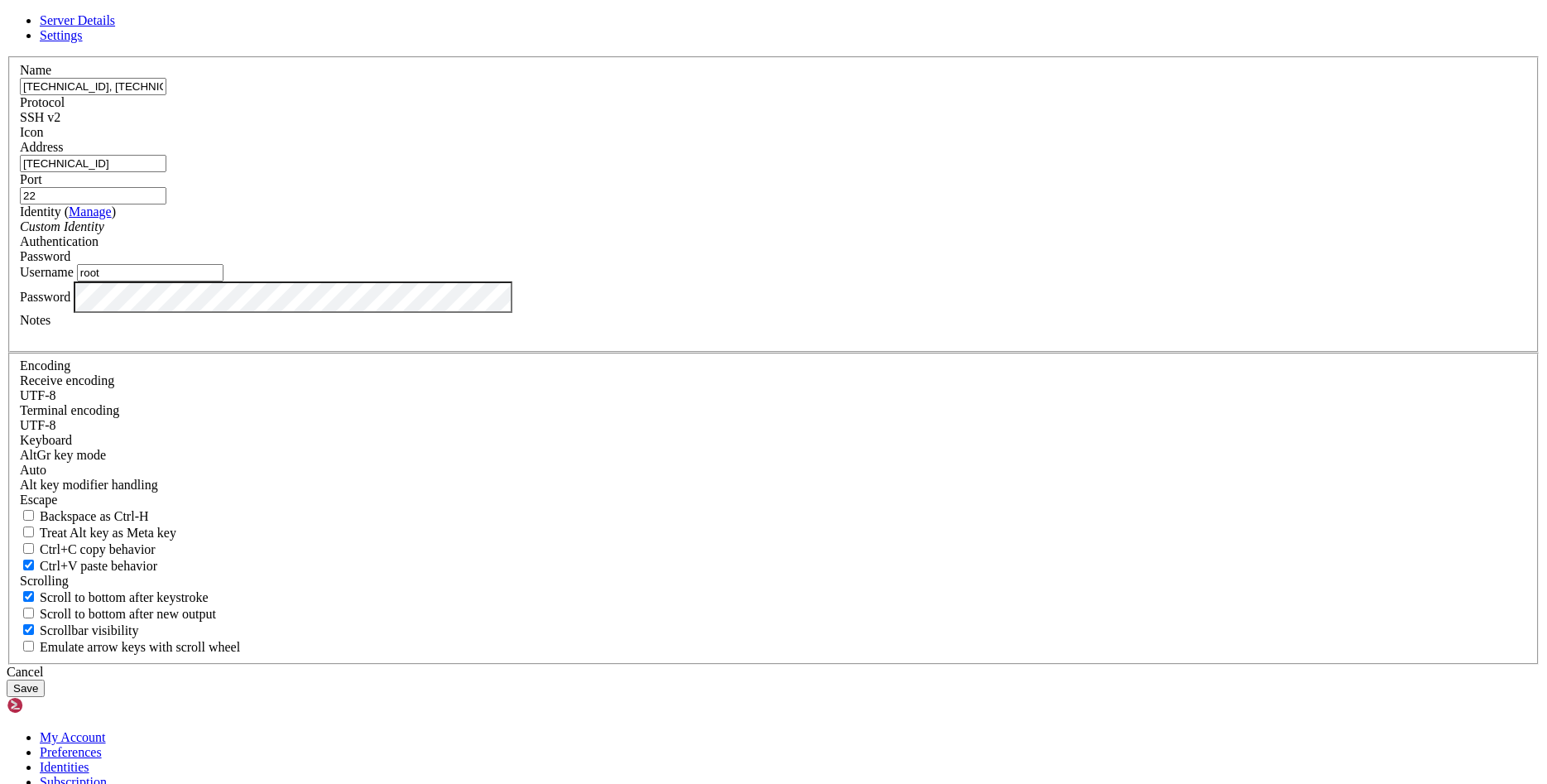
drag, startPoint x: 502, startPoint y: 300, endPoint x: 484, endPoint y: 300, distance: 18.0
click at [166, 172] on input "[TECHNICAL_ID]" at bounding box center [93, 163] width 146 height 17
paste input "[TECHNICAL_ID], [TECHNICAL_ID]"
type input "[TECHNICAL_ID], [TECHNICAL_ID]"
click at [45, 680] on button "Save" at bounding box center [26, 688] width 38 height 17
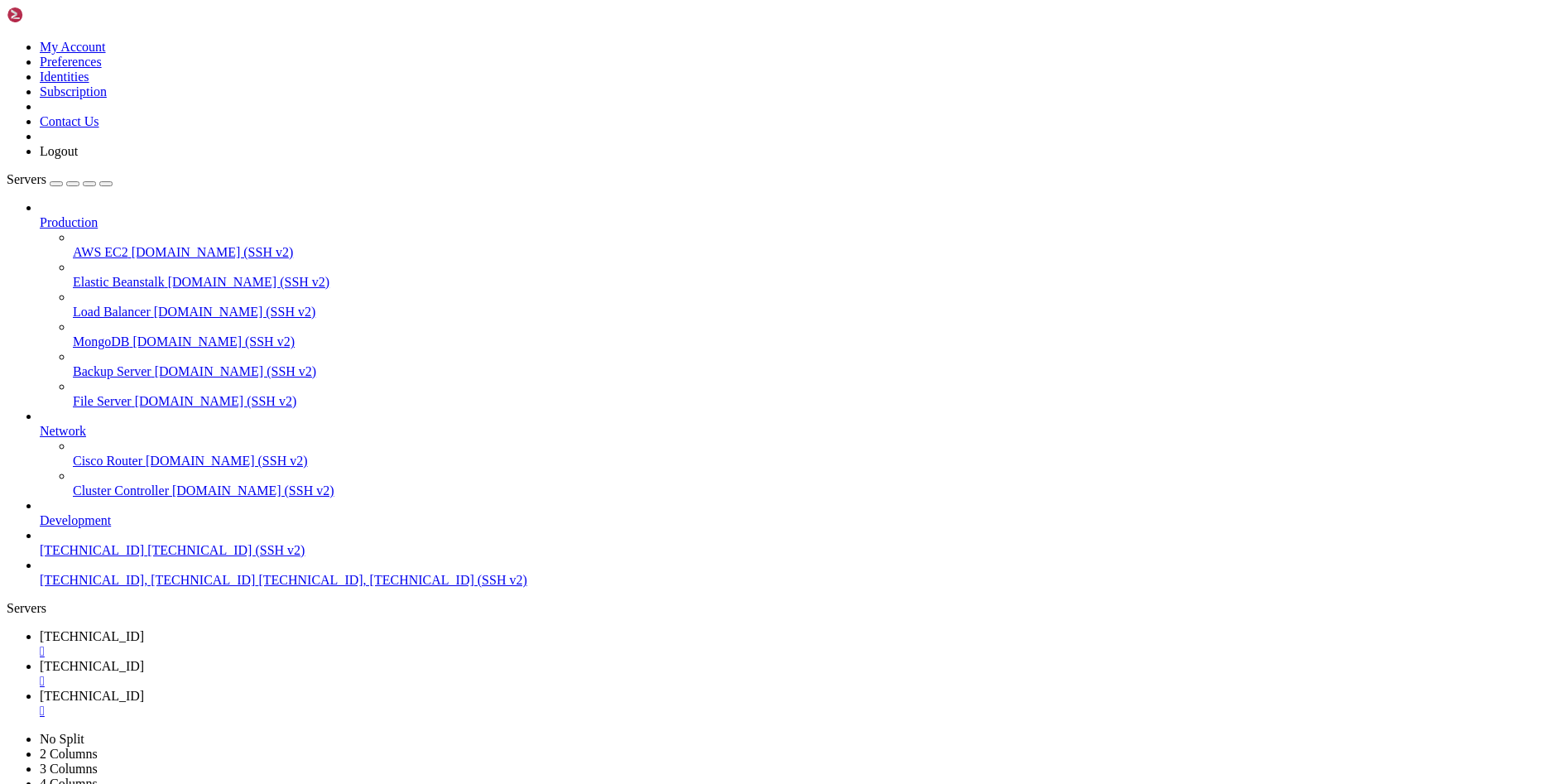
click at [258, 587] on span "[TECHNICAL_ID], [TECHNICAL_ID] (SSH v2)" at bounding box center [392, 579] width 269 height 14
click at [147, 557] on span "[TECHNICAL_ID] (SSH v2)" at bounding box center [226, 550] width 158 height 14
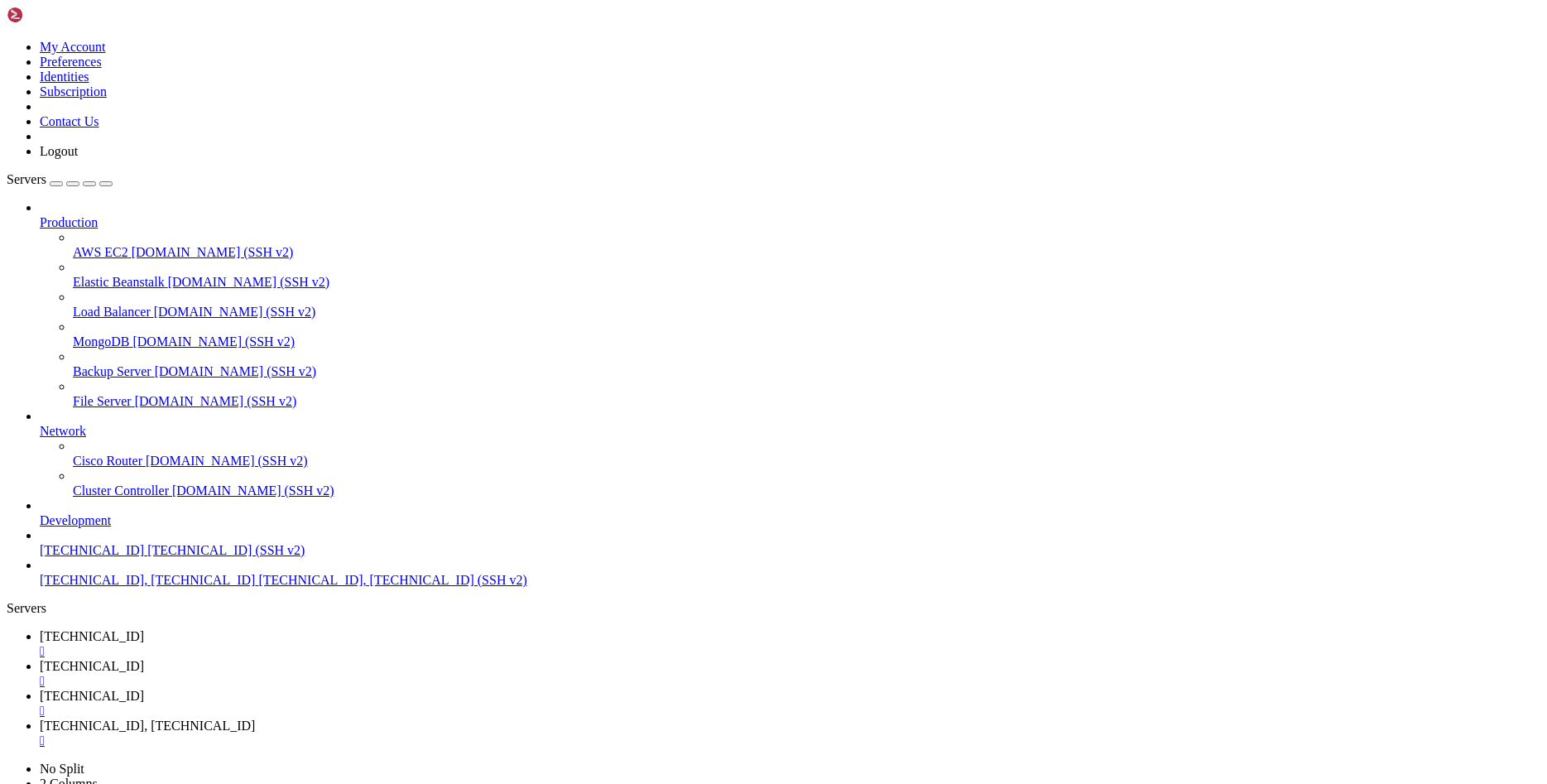
click at [147, 557] on span "[TECHNICAL_ID] (SSH v2)" at bounding box center [226, 550] width 158 height 14
